Goal: Transaction & Acquisition: Book appointment/travel/reservation

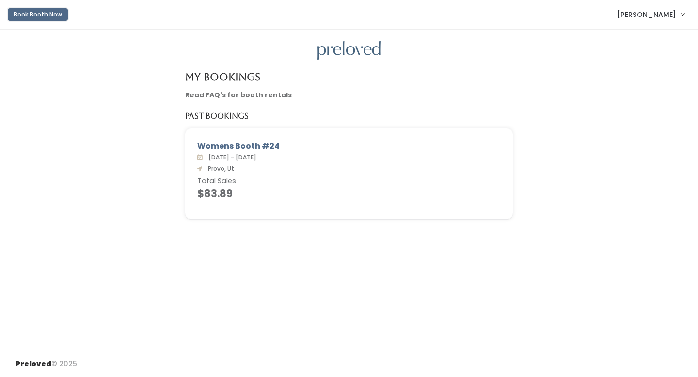
click at [55, 10] on button "Book Booth Now" at bounding box center [38, 14] width 60 height 13
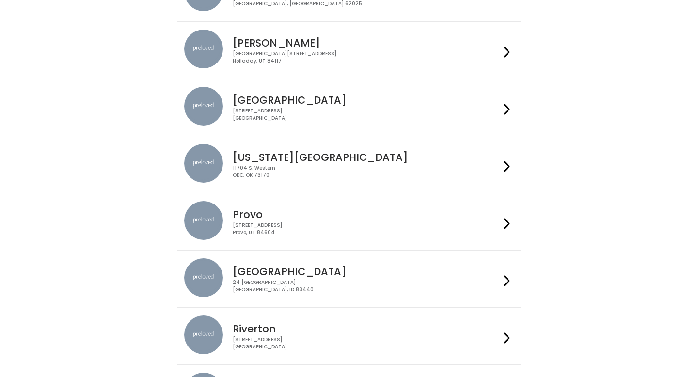
scroll to position [209, 0]
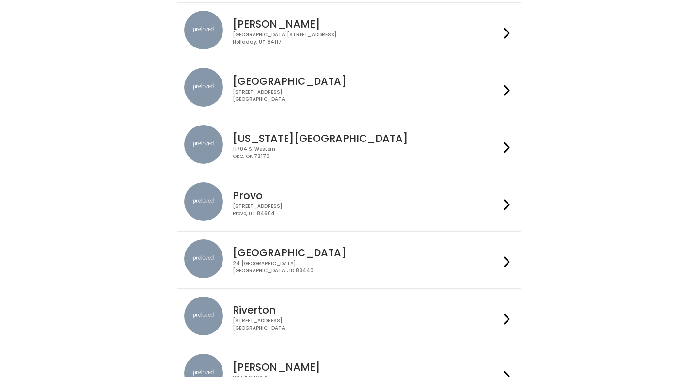
click at [286, 213] on div "230 W Cougar Blvd Provo, UT 84604" at bounding box center [366, 210] width 267 height 14
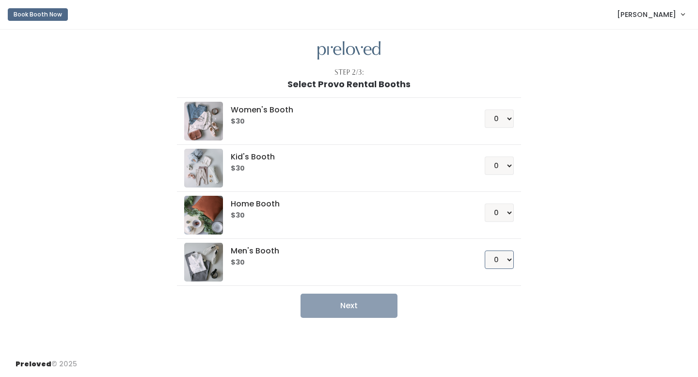
click at [505, 261] on select "0 1 2 3 4" at bounding box center [499, 260] width 29 height 18
select select "1"
click at [485, 251] on select "0 1 2 3 4" at bounding box center [499, 260] width 29 height 18
click at [376, 302] on button "Next" at bounding box center [349, 306] width 97 height 24
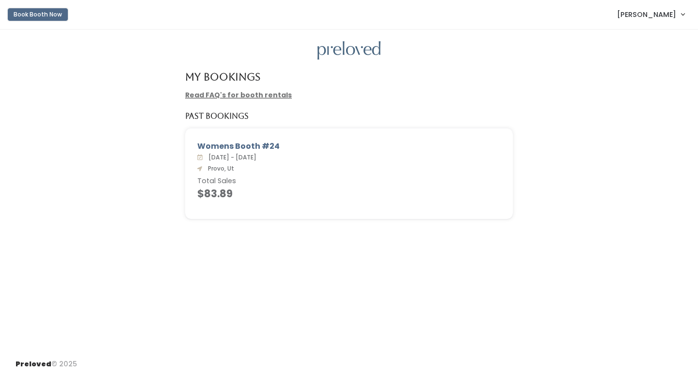
click at [58, 17] on button "Book Booth Now" at bounding box center [38, 14] width 60 height 13
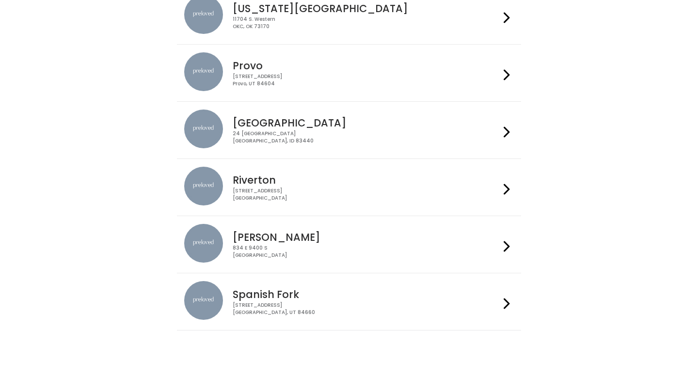
scroll to position [263, 0]
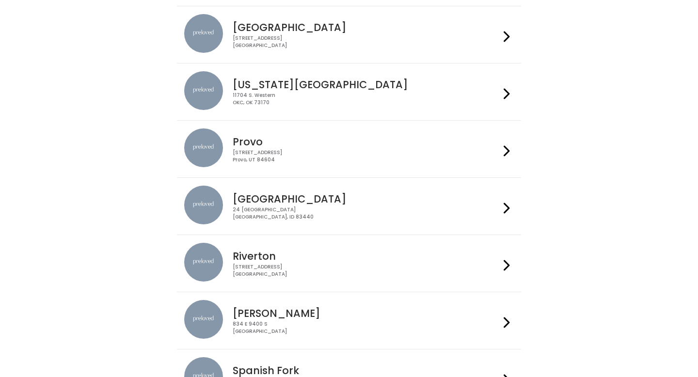
click at [268, 152] on div "230 W Cougar Blvd Provo, UT 84604" at bounding box center [366, 156] width 267 height 14
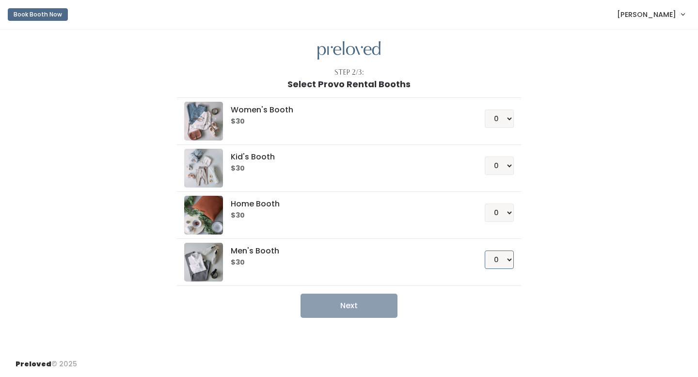
click at [499, 261] on select "0 1 2 3 4" at bounding box center [499, 260] width 29 height 18
select select "1"
click at [485, 251] on select "0 1 2 3 4" at bounding box center [499, 260] width 29 height 18
click at [338, 309] on button "Next" at bounding box center [349, 306] width 97 height 24
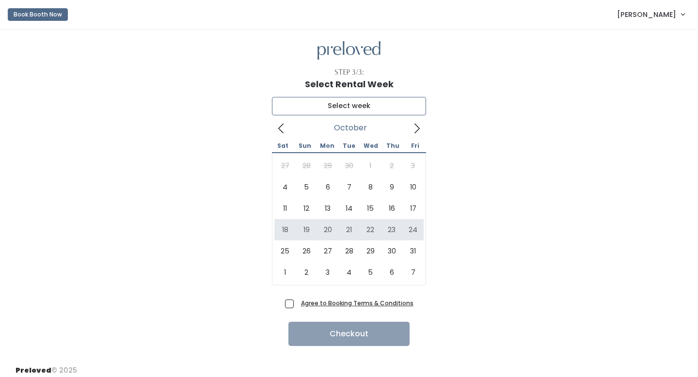
type input "October 18 to October 24"
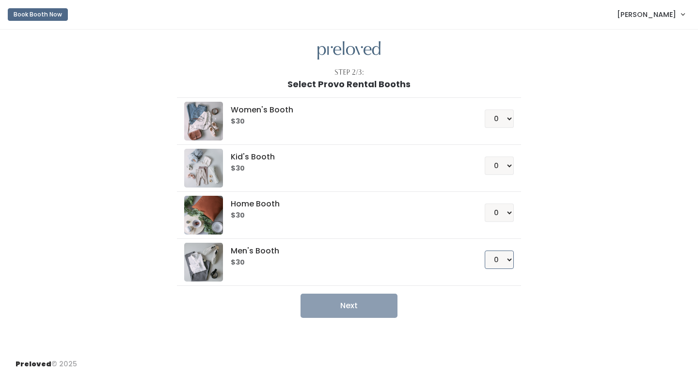
click at [505, 259] on select "0 1 2 3 4" at bounding box center [499, 260] width 29 height 18
select select "2"
click at [485, 251] on select "0 1 2 3 4" at bounding box center [499, 260] width 29 height 18
click at [360, 302] on button "Next" at bounding box center [349, 306] width 97 height 24
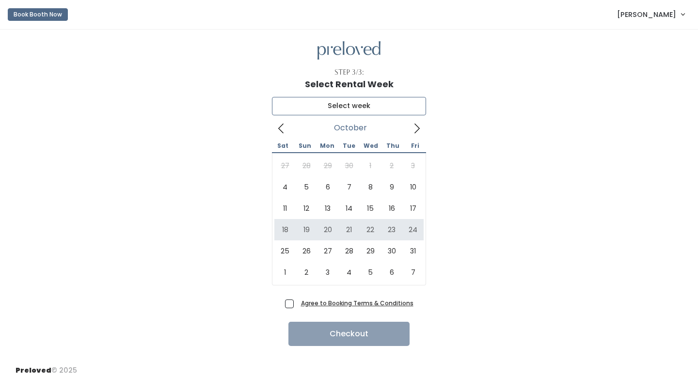
type input "October 18 to October 24"
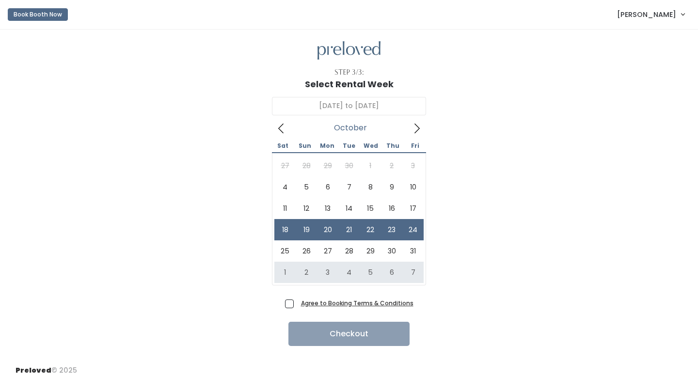
click at [297, 306] on span "Agree to Booking Terms & Conditions" at bounding box center [355, 303] width 116 height 10
click at [297, 305] on input "Agree to Booking Terms & Conditions" at bounding box center [300, 301] width 6 height 6
checkbox input "true"
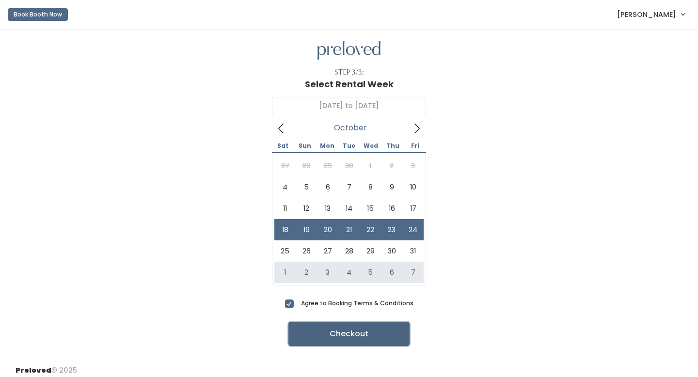
click at [337, 337] on button "Checkout" at bounding box center [349, 334] width 121 height 24
